Goal: Task Accomplishment & Management: Complete application form

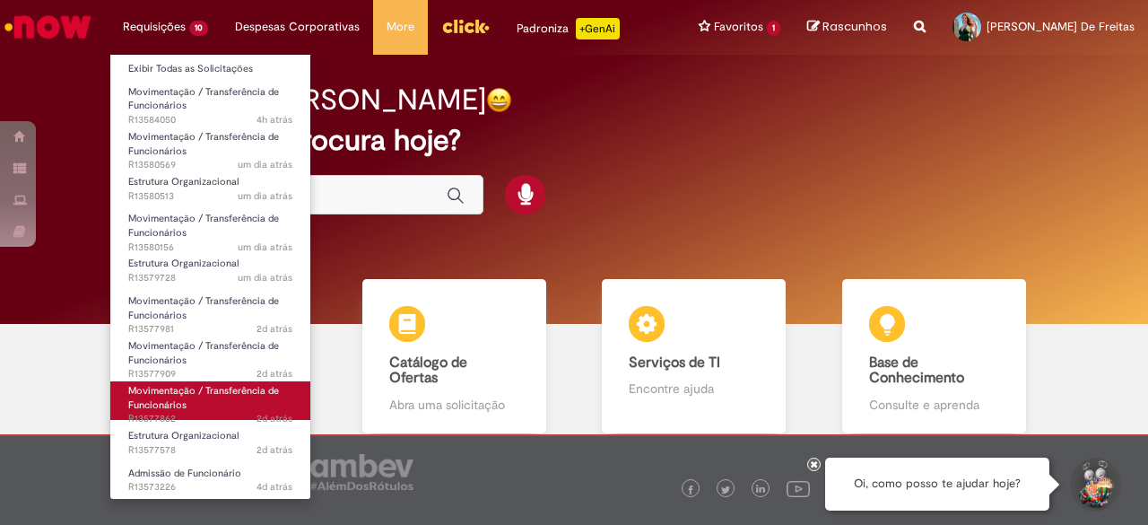
scroll to position [5, 0]
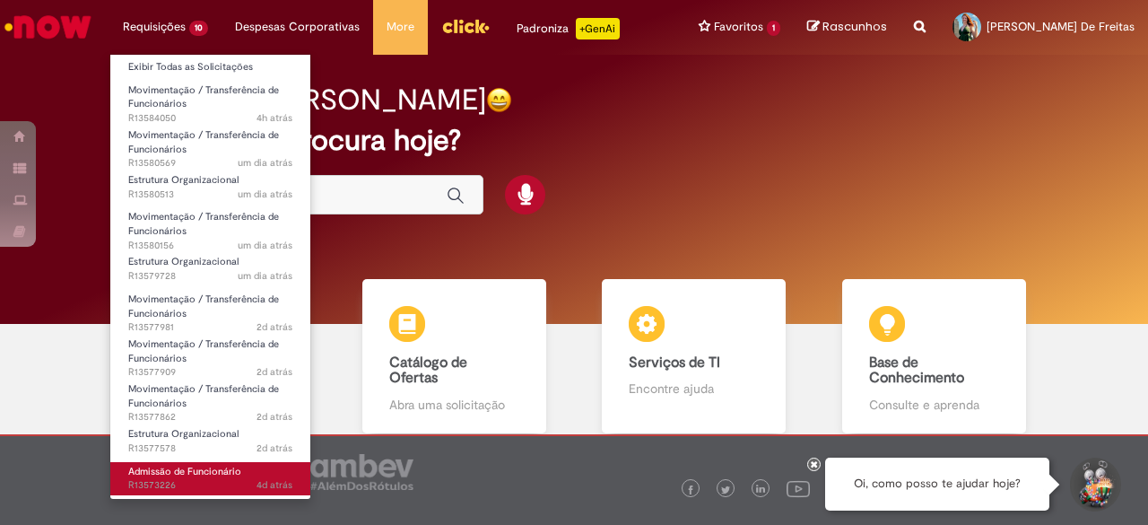
click at [222, 464] on link "Admissão de Funcionário 4d atrás 4 dias atrás R13573226" at bounding box center [210, 478] width 200 height 33
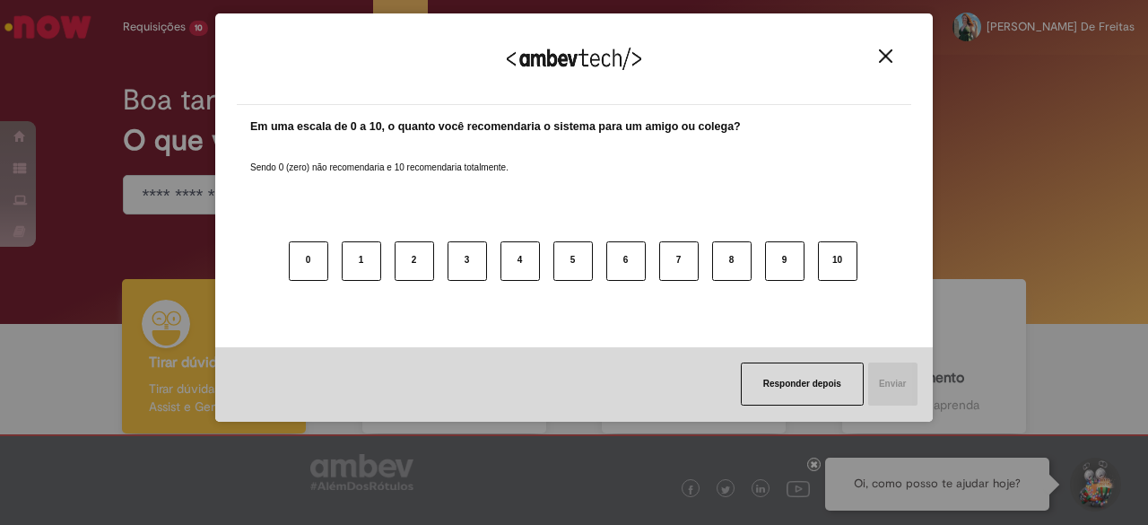
click at [879, 55] on img "Close" at bounding box center [885, 55] width 13 height 13
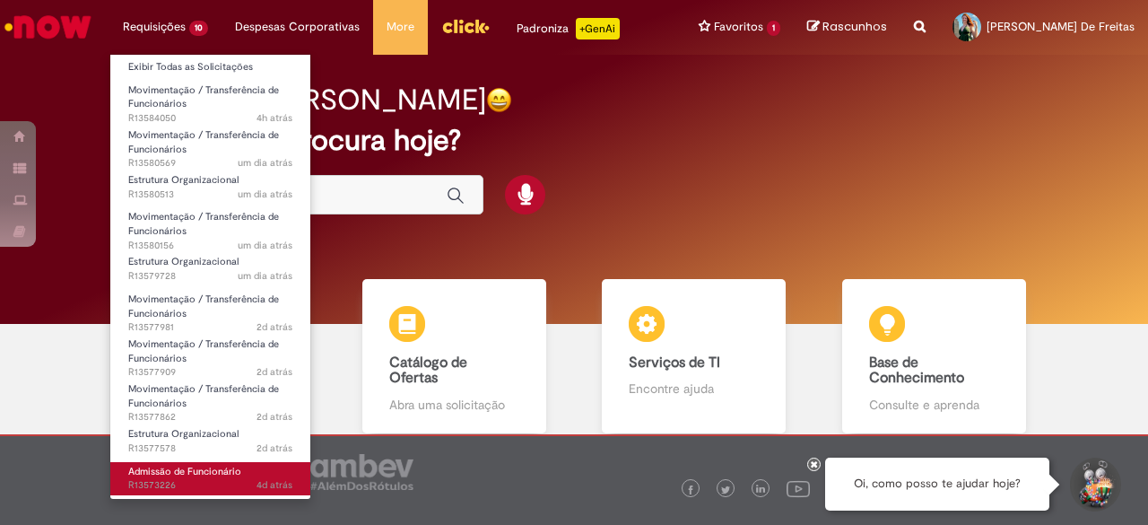
click at [176, 465] on span "Admissão de Funcionário" at bounding box center [184, 471] width 113 height 13
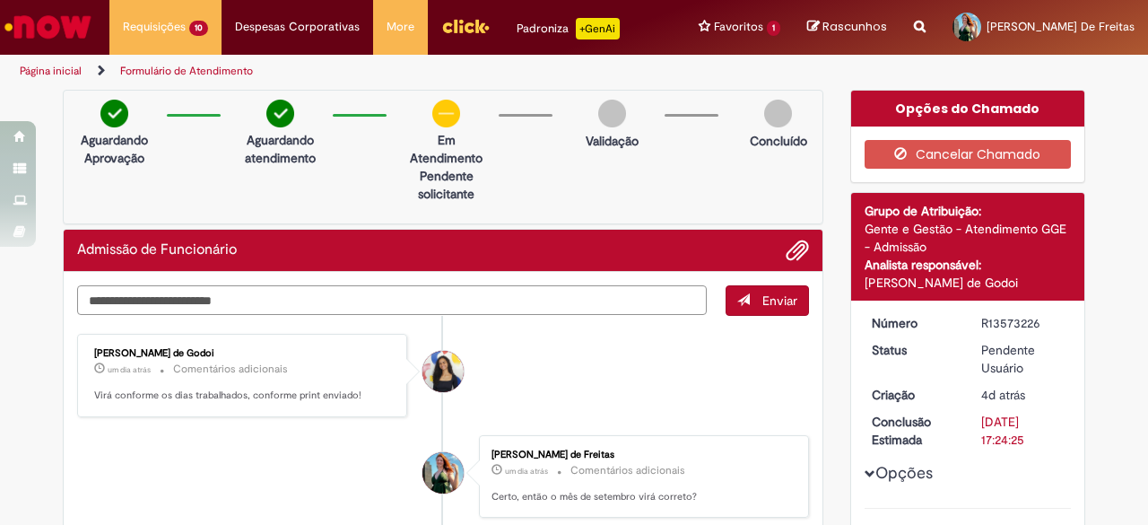
click at [274, 301] on textarea "Digite sua mensagem aqui..." at bounding box center [392, 300] width 630 height 30
type textarea "**********"
click at [751, 293] on button "Enviar" at bounding box center [767, 300] width 83 height 30
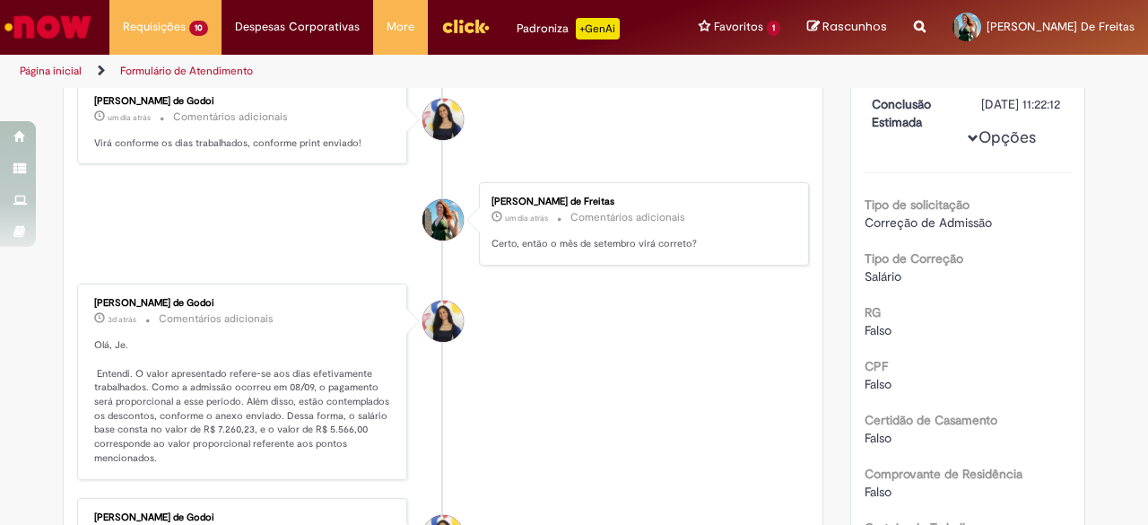
scroll to position [323, 0]
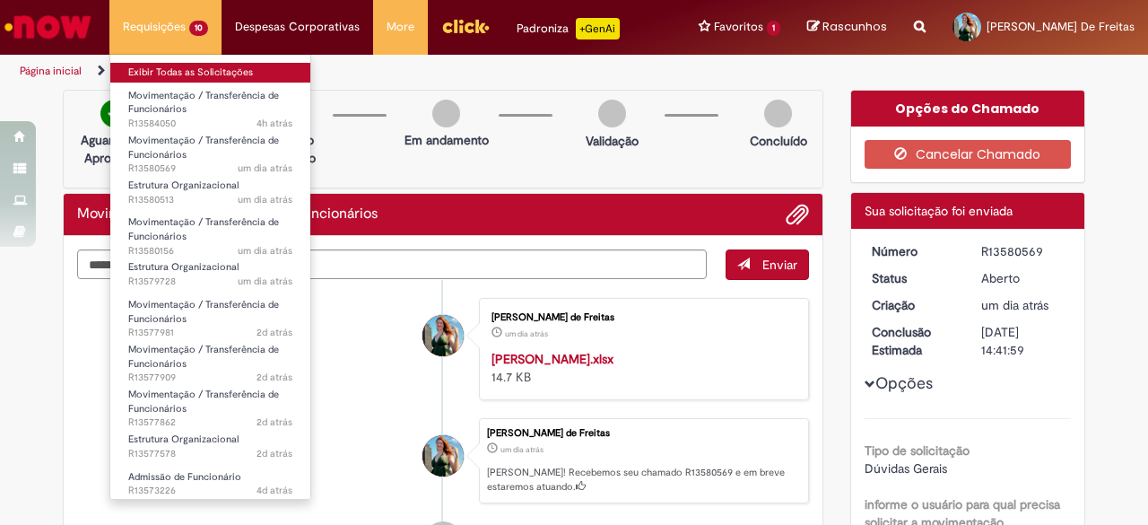
scroll to position [5, 0]
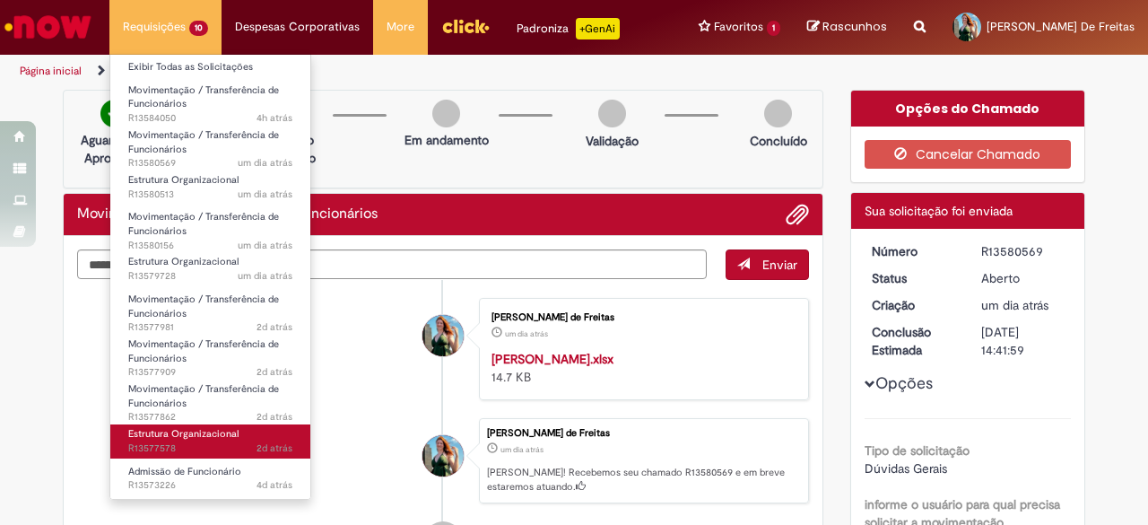
click at [169, 434] on span "Estrutura Organizacional" at bounding box center [183, 433] width 110 height 13
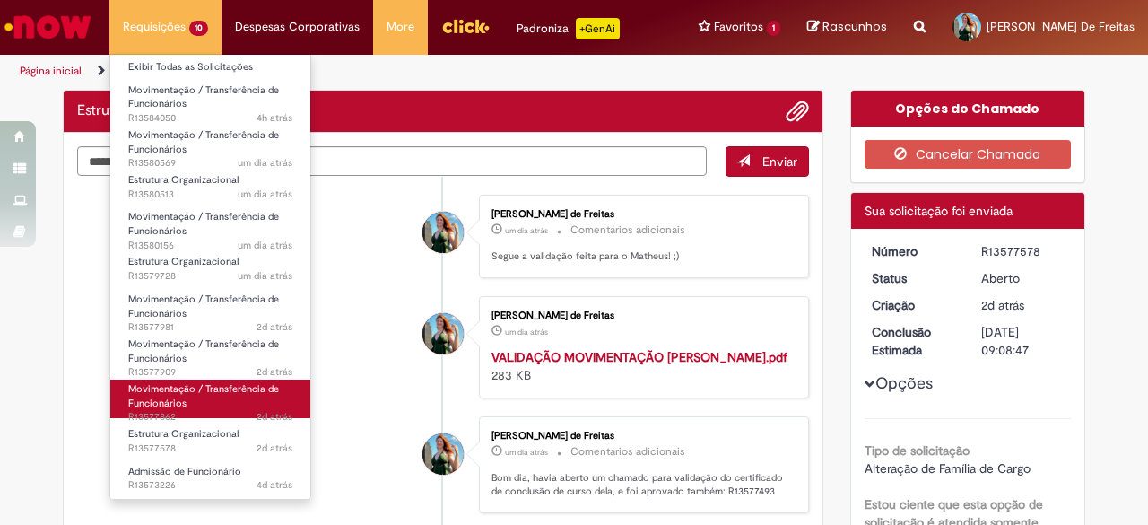
click at [198, 403] on link "Movimentação / Transferência de Funcionários 2d atrás 2 dias atrás R13577862" at bounding box center [210, 398] width 200 height 39
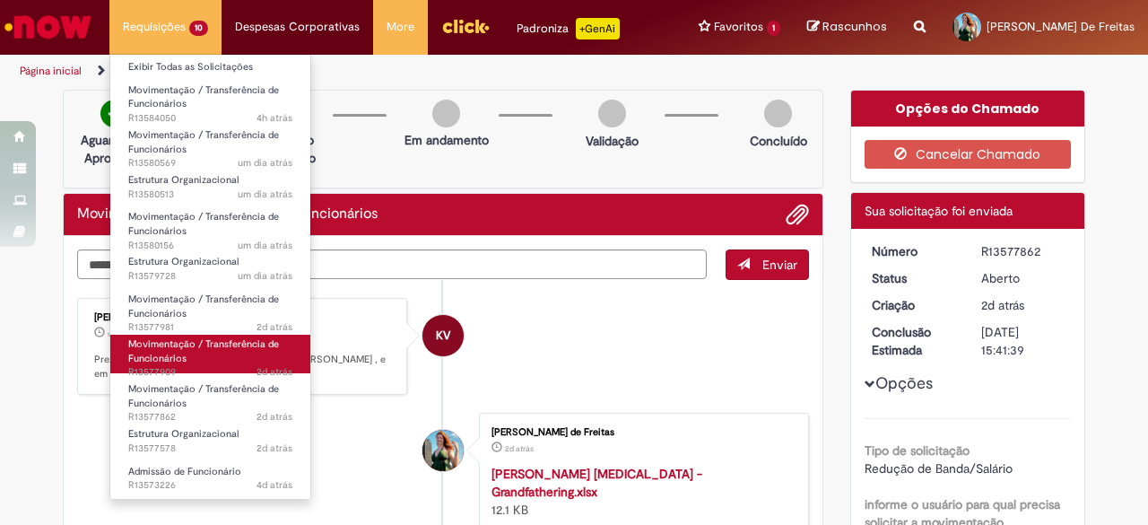
click at [223, 353] on link "Movimentação / Transferência de Funcionários 2d atrás 2 dias atrás R13577909" at bounding box center [210, 354] width 200 height 39
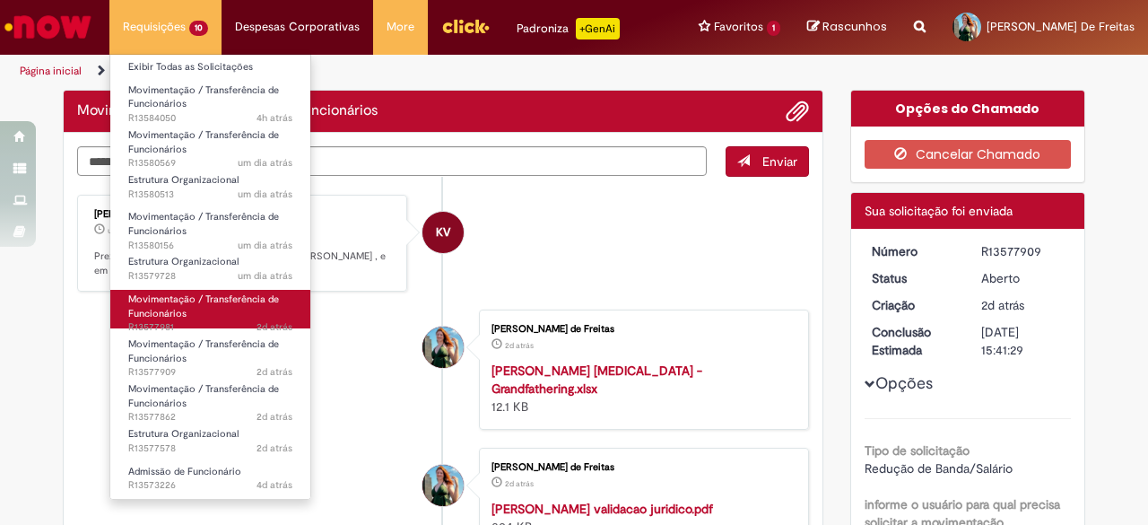
click at [223, 308] on link "Movimentação / Transferência de Funcionários 2d atrás 2 dias atrás R13577981" at bounding box center [210, 309] width 200 height 39
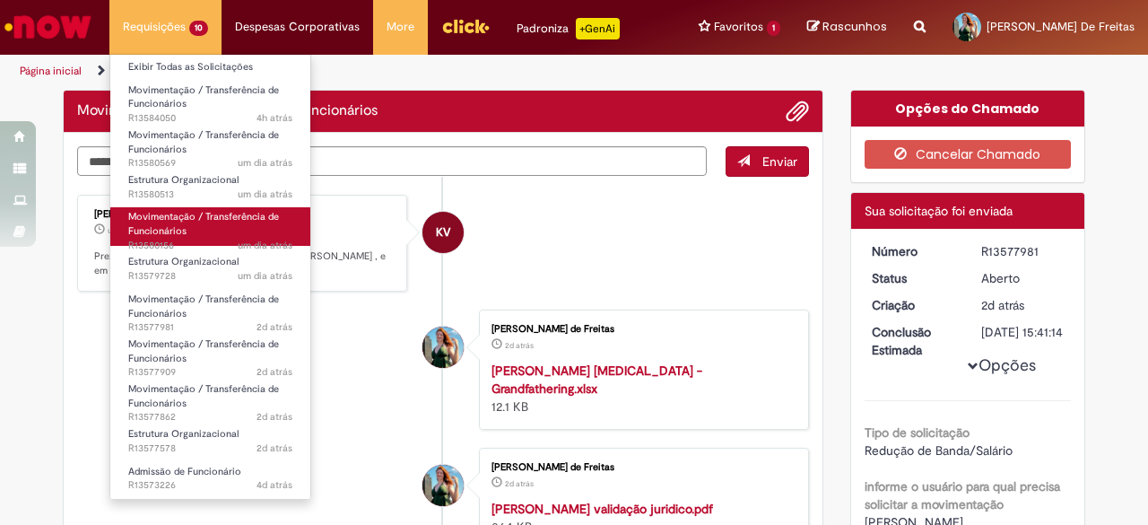
click at [209, 239] on span "um dia atrás um dia atrás R13580156" at bounding box center [210, 246] width 164 height 14
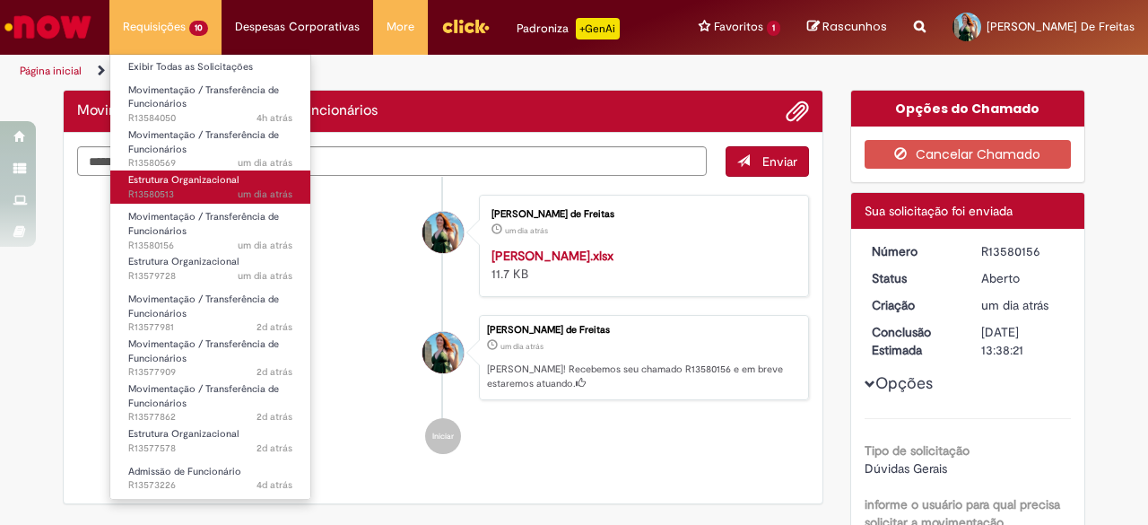
click at [213, 200] on span "um dia atrás um dia atrás R13580513" at bounding box center [210, 194] width 164 height 14
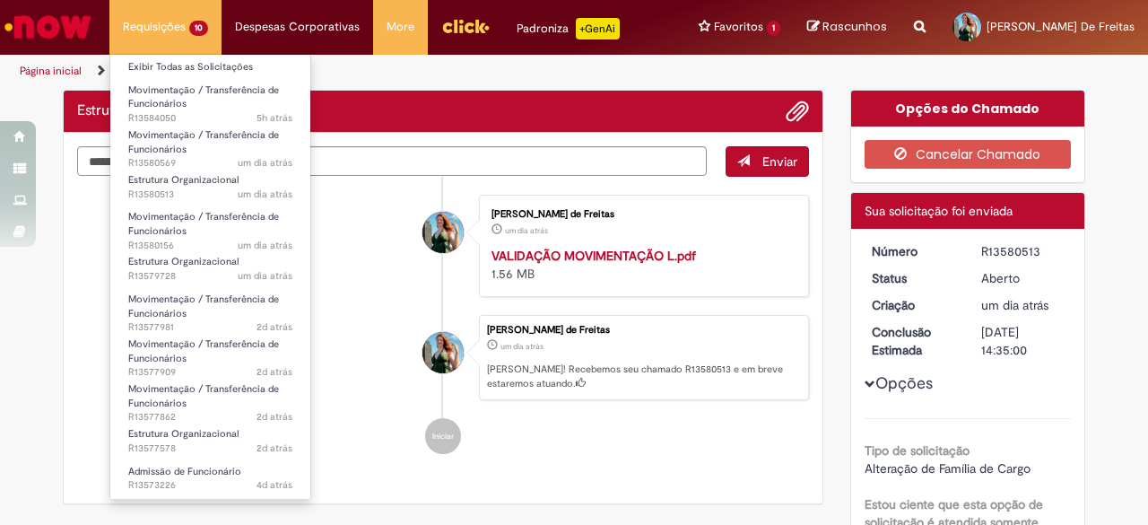
click at [213, 167] on li "Estrutura Organizacional um dia atrás um dia atrás R13580513" at bounding box center [210, 184] width 200 height 40
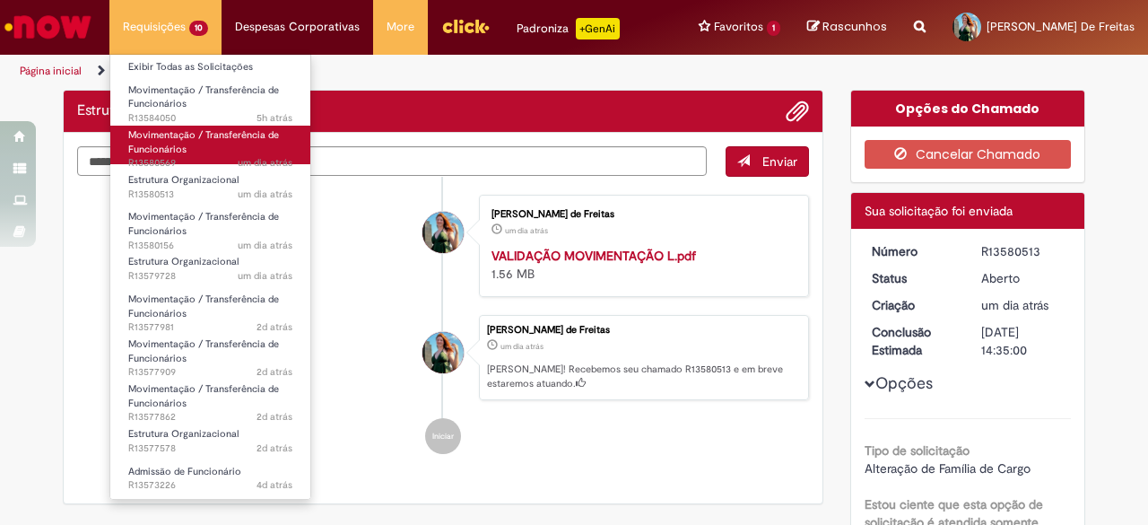
click at [210, 153] on link "Movimentação / Transferência de Funcionários um dia atrás um dia atrás R13580569" at bounding box center [210, 145] width 200 height 39
